Goal: Information Seeking & Learning: Learn about a topic

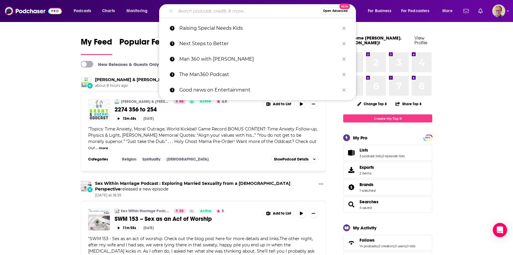
click at [238, 12] on input "Search podcasts, credits, & more..." at bounding box center [247, 10] width 145 height 9
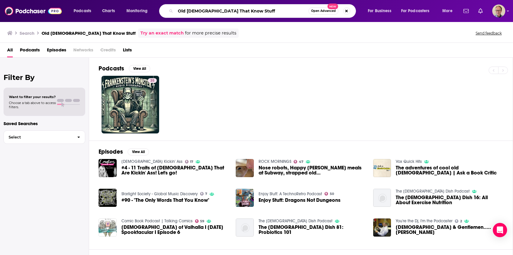
click at [213, 12] on input "Old [DEMOGRAPHIC_DATA] That Know Stuff" at bounding box center [241, 10] width 133 height 9
click at [234, 12] on input "Old [DEMOGRAPHIC_DATA] Know Stuff" at bounding box center [241, 10] width 133 height 9
type input "Old [DEMOGRAPHIC_DATA] Know Stuff"
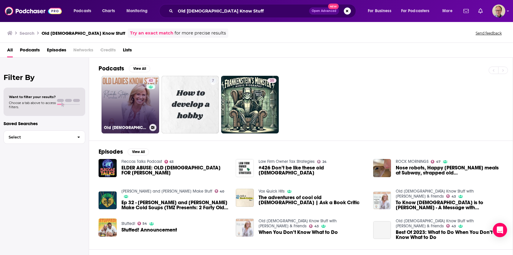
click at [128, 100] on link "43 Old [DEMOGRAPHIC_DATA] Know Stuff with [PERSON_NAME] & Friends" at bounding box center [130, 105] width 58 height 58
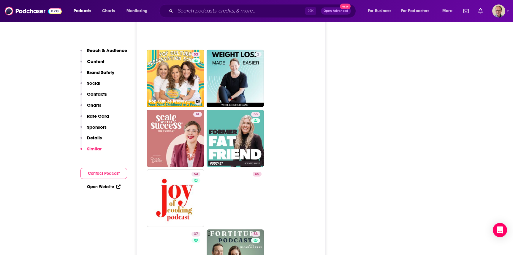
scroll to position [1152, 0]
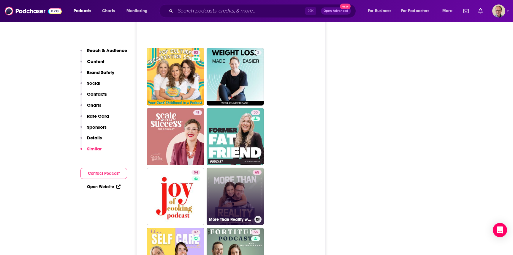
click at [242, 187] on link "65 More Than Reality with [PERSON_NAME] and [PERSON_NAME]" at bounding box center [236, 196] width 58 height 58
type input "[URL][DOMAIN_NAME][PERSON_NAME]"
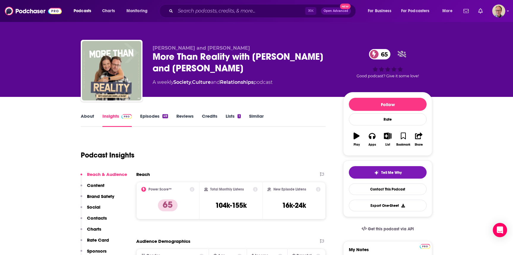
click at [86, 117] on link "About" at bounding box center [87, 120] width 13 height 14
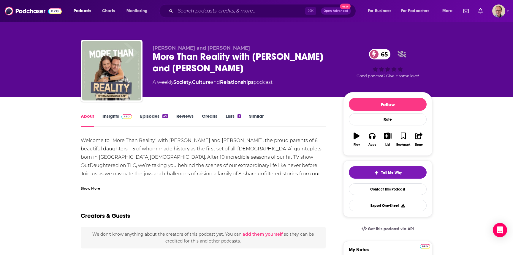
click at [94, 188] on div "Show More" at bounding box center [90, 188] width 19 height 6
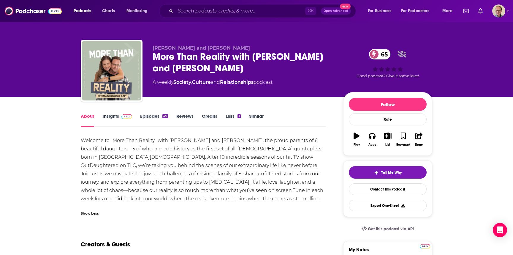
click at [106, 113] on link "Insights" at bounding box center [116, 120] width 29 height 14
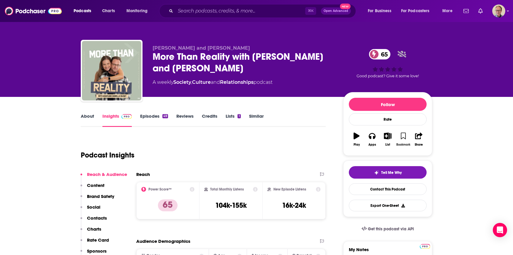
click at [403, 137] on icon "button" at bounding box center [403, 135] width 5 height 7
